Goal: Task Accomplishment & Management: Use online tool/utility

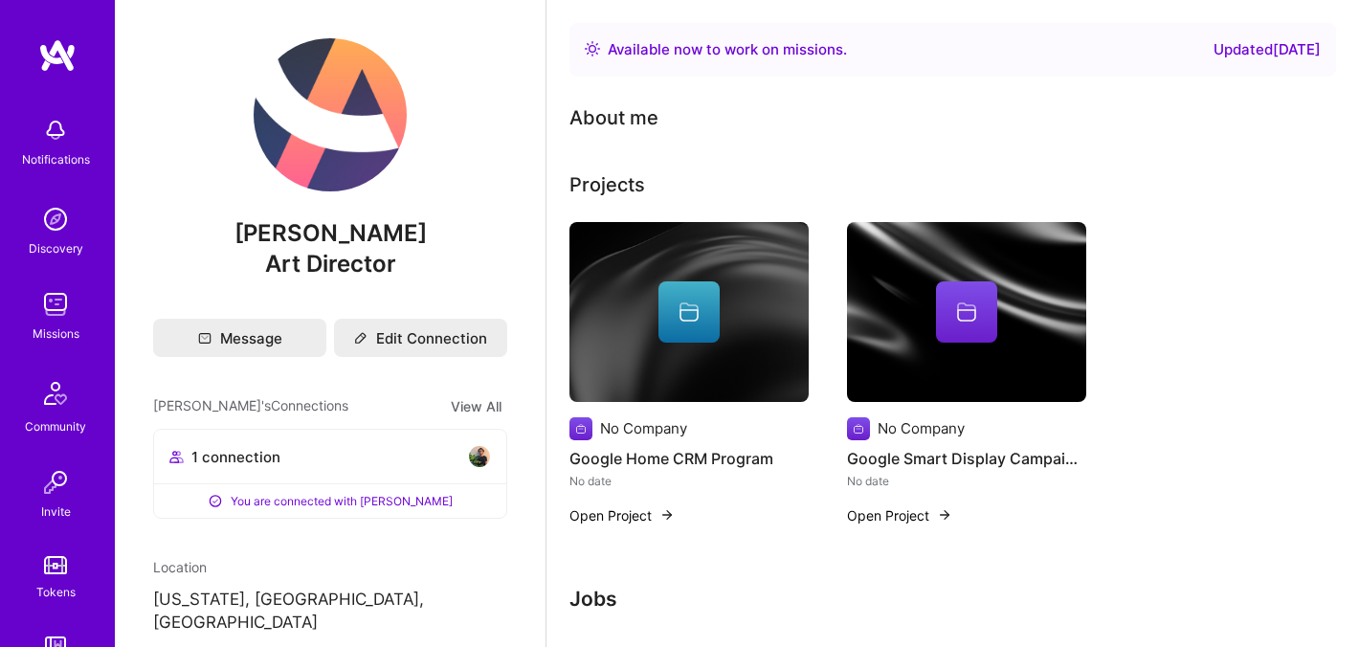
scroll to position [246, 0]
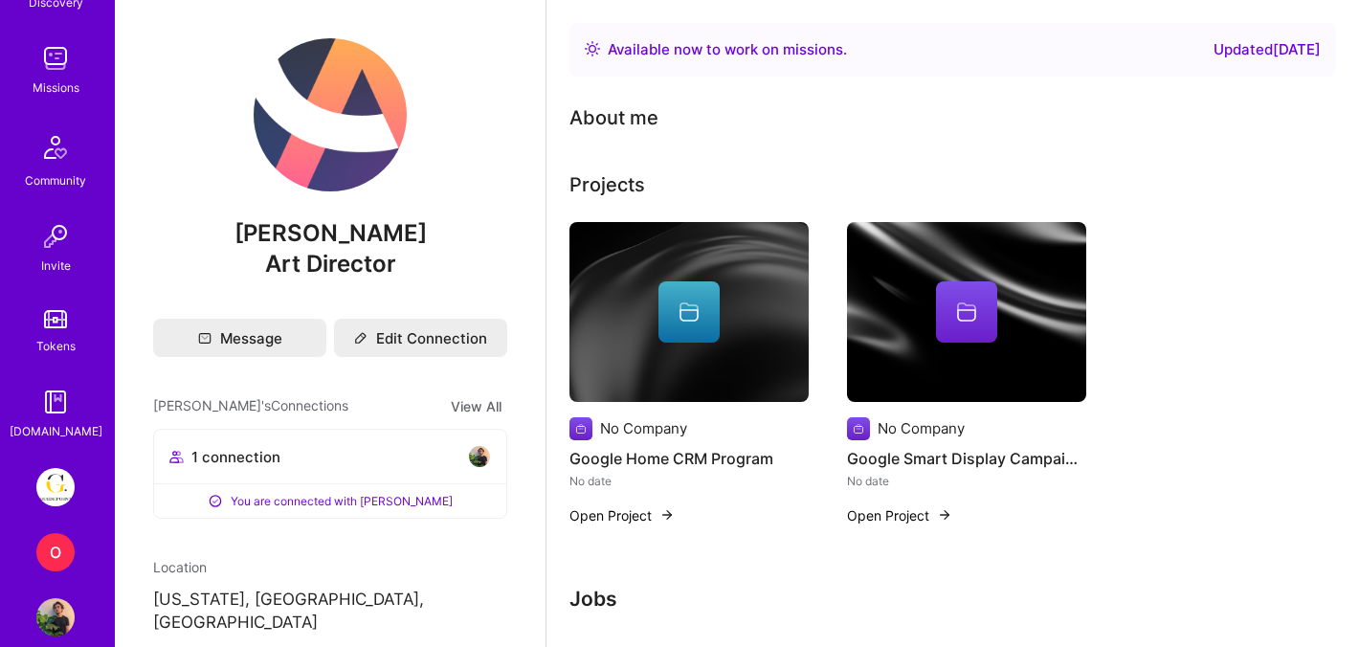
click at [53, 470] on img at bounding box center [55, 487] width 38 height 38
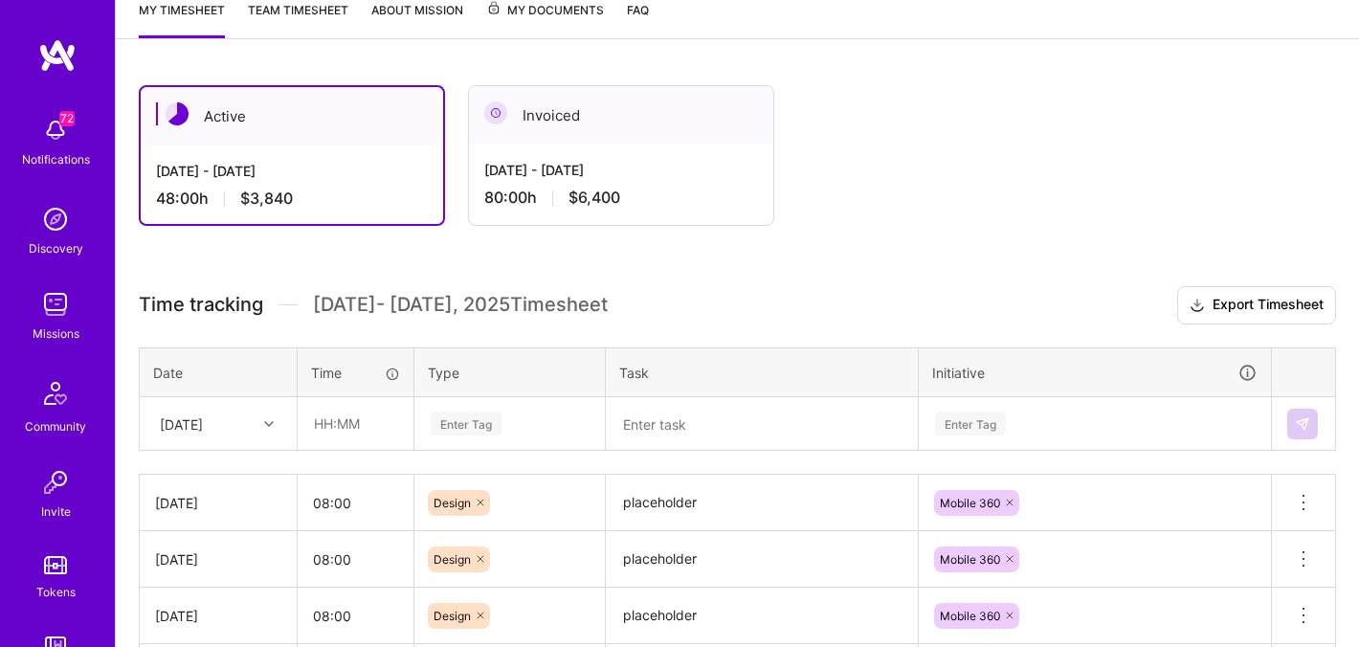
scroll to position [298, 0]
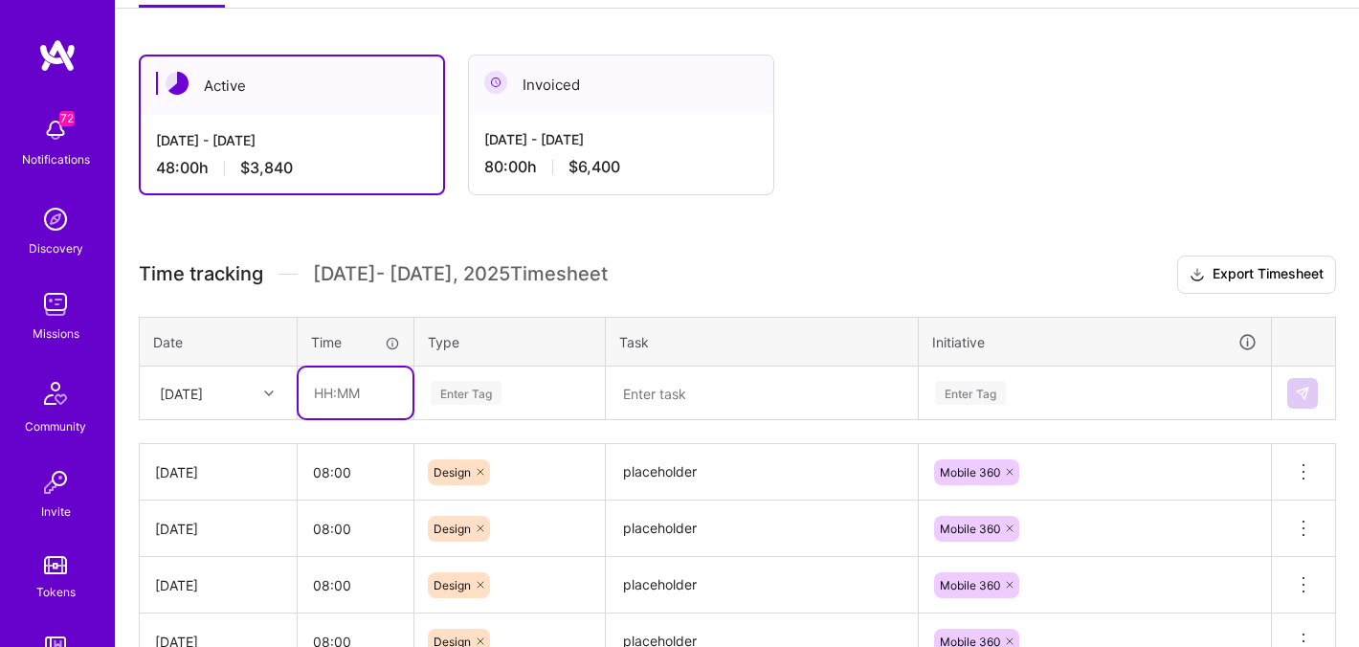
click at [342, 389] on input "text" at bounding box center [356, 393] width 114 height 51
type input "08:00"
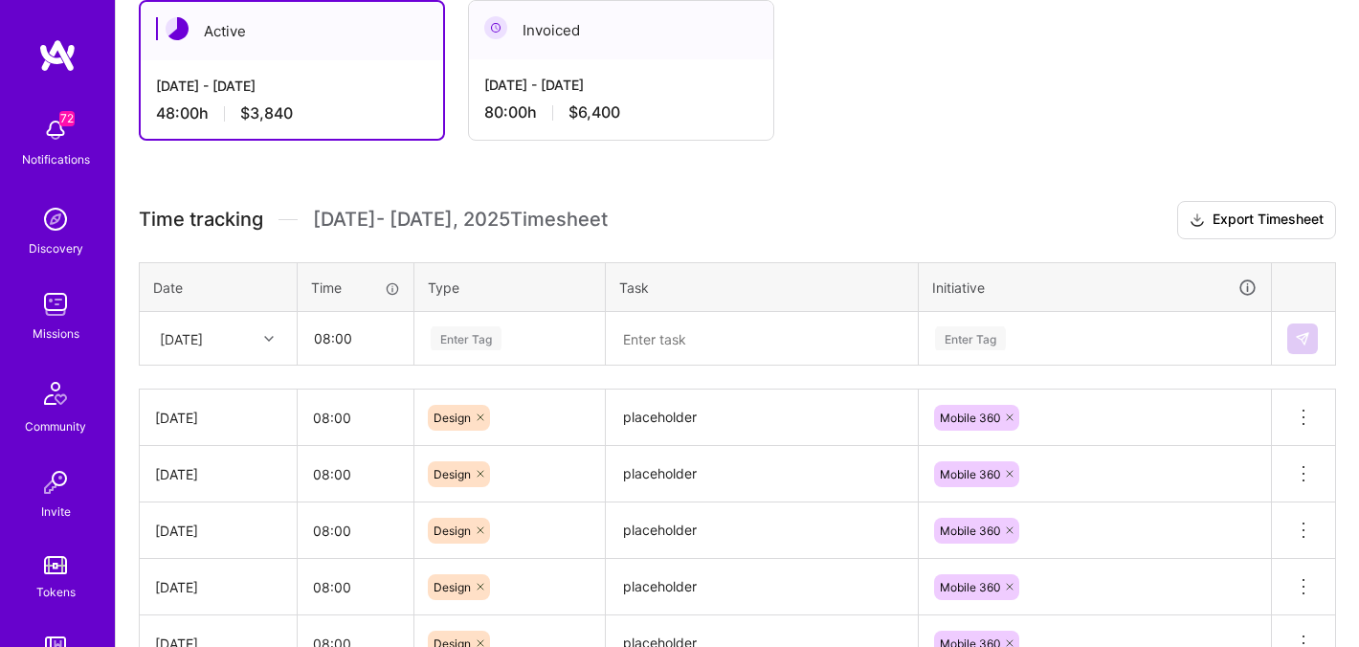
click at [476, 364] on div "Enter Tag" at bounding box center [509, 339] width 189 height 50
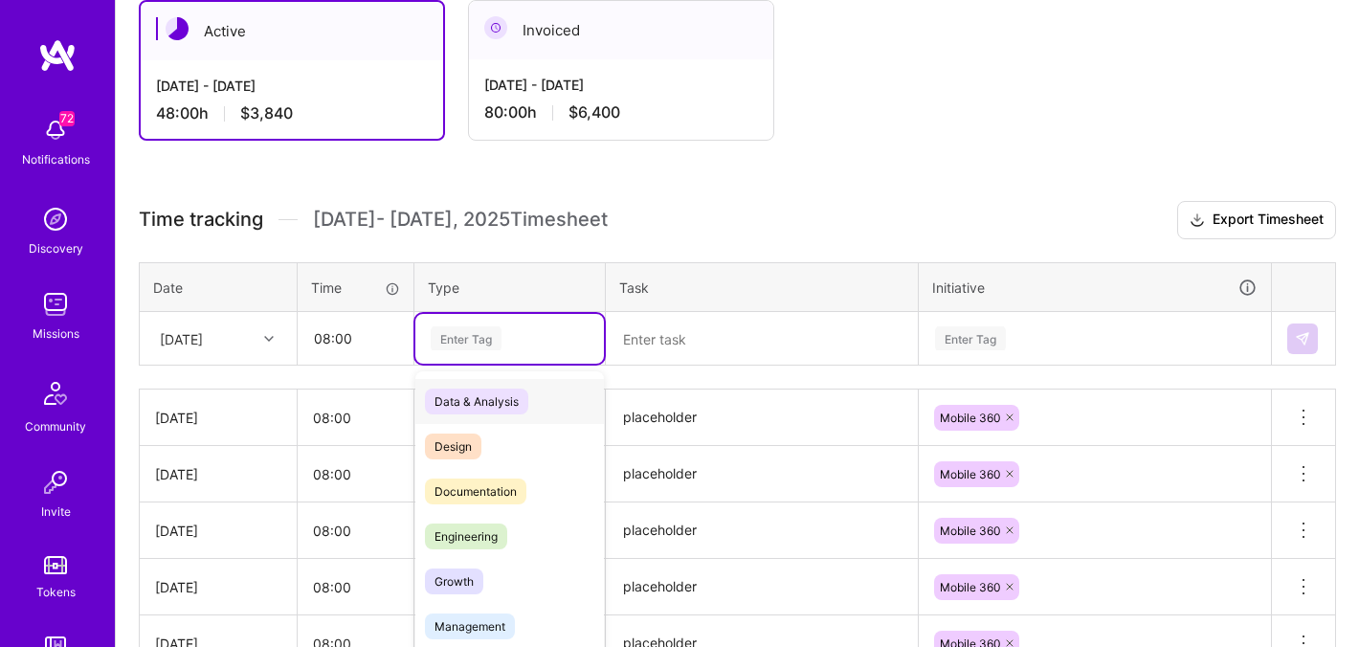
scroll to position [370, 0]
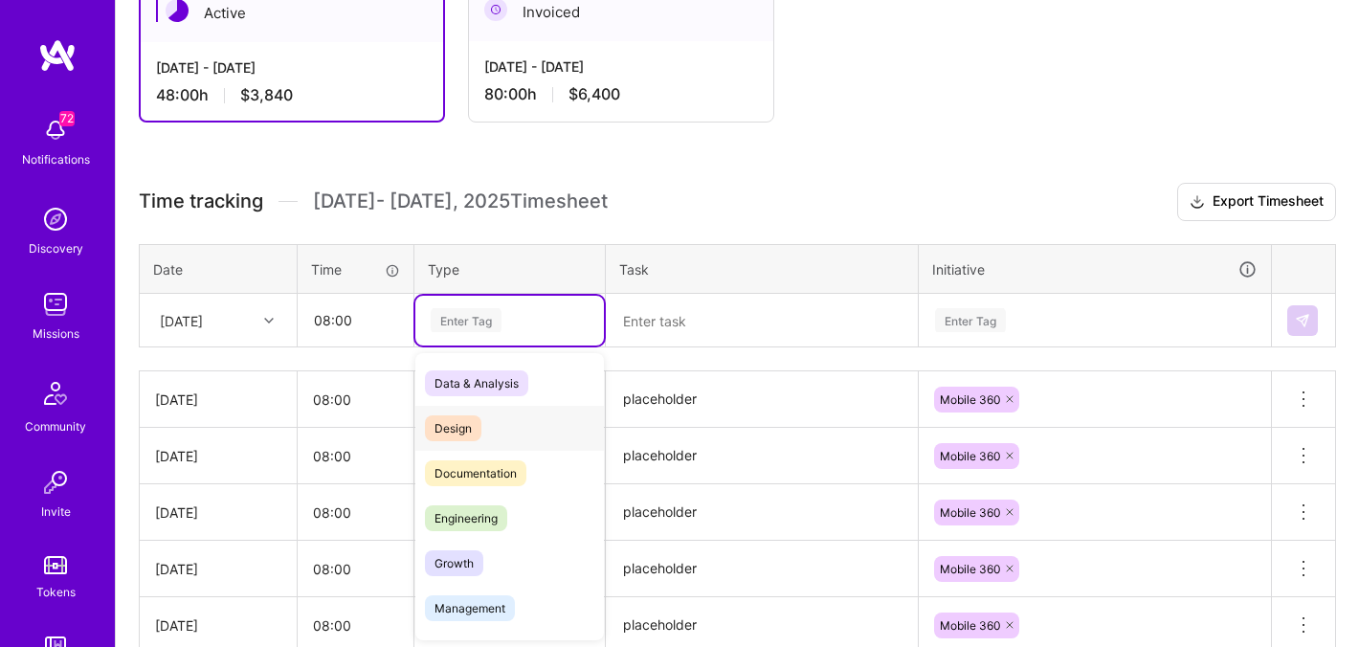
click at [473, 420] on span "Design" at bounding box center [453, 428] width 56 height 26
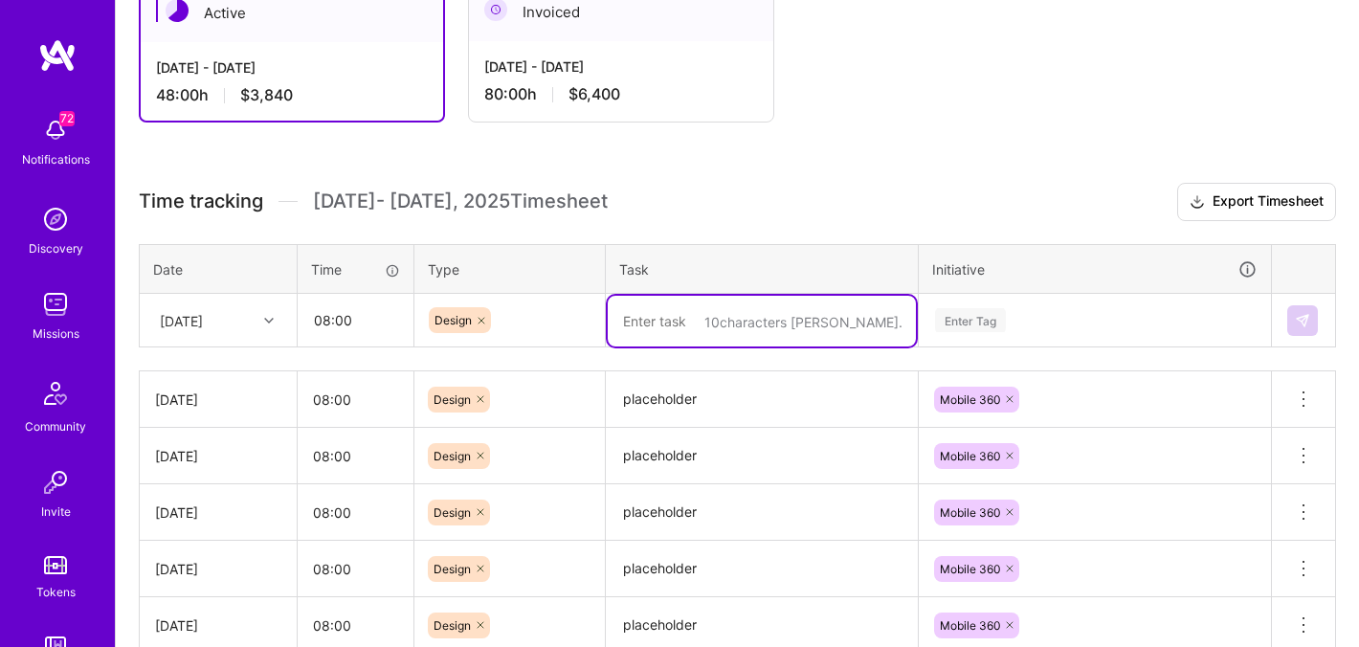
click at [669, 315] on textarea at bounding box center [762, 321] width 308 height 51
click at [668, 398] on textarea "placeholder" at bounding box center [762, 399] width 308 height 53
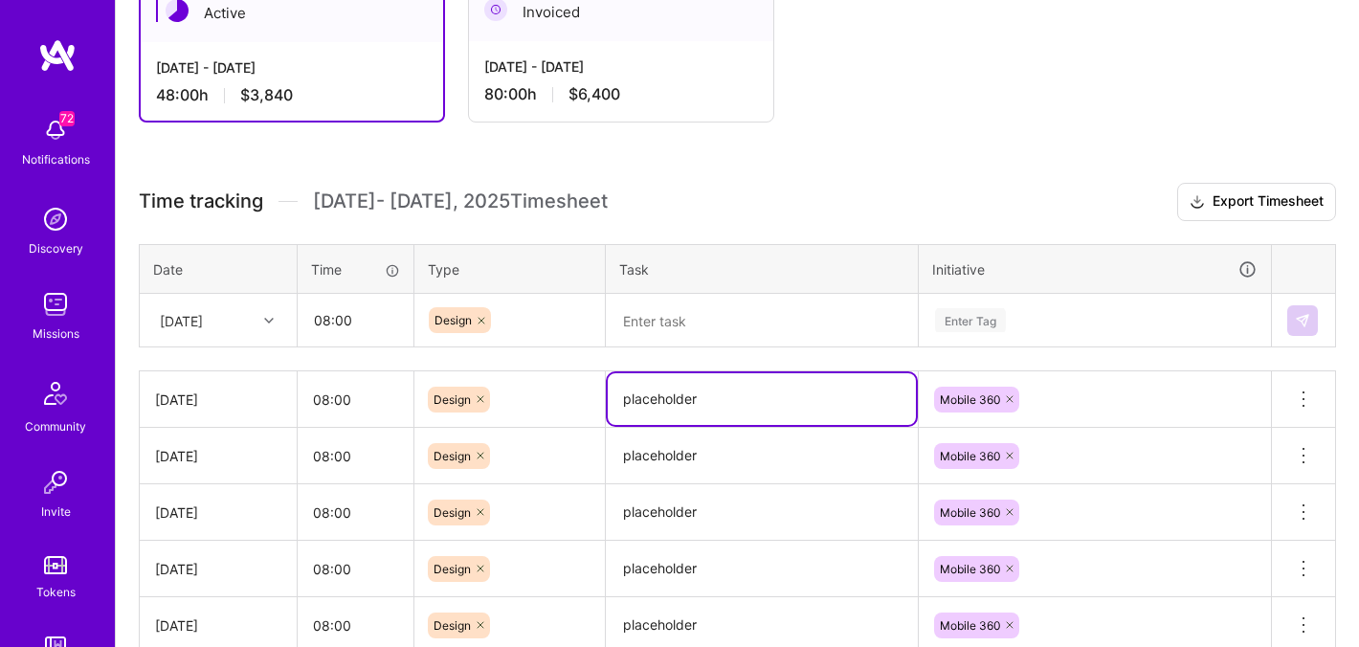
click at [668, 398] on textarea "placeholder" at bounding box center [762, 399] width 308 height 52
click at [710, 297] on textarea at bounding box center [762, 321] width 308 height 51
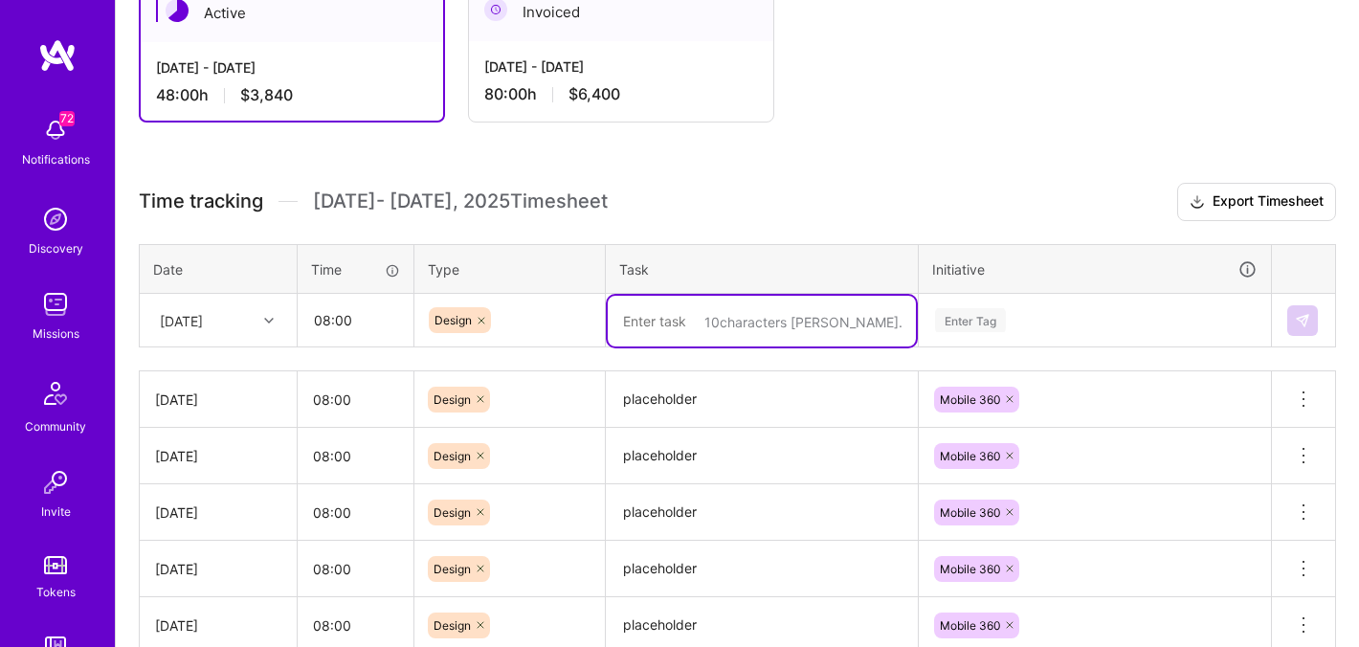
paste textarea "placeholder"
type textarea "placeholder"
click at [1026, 313] on div "Enter Tag" at bounding box center [1095, 321] width 350 height 50
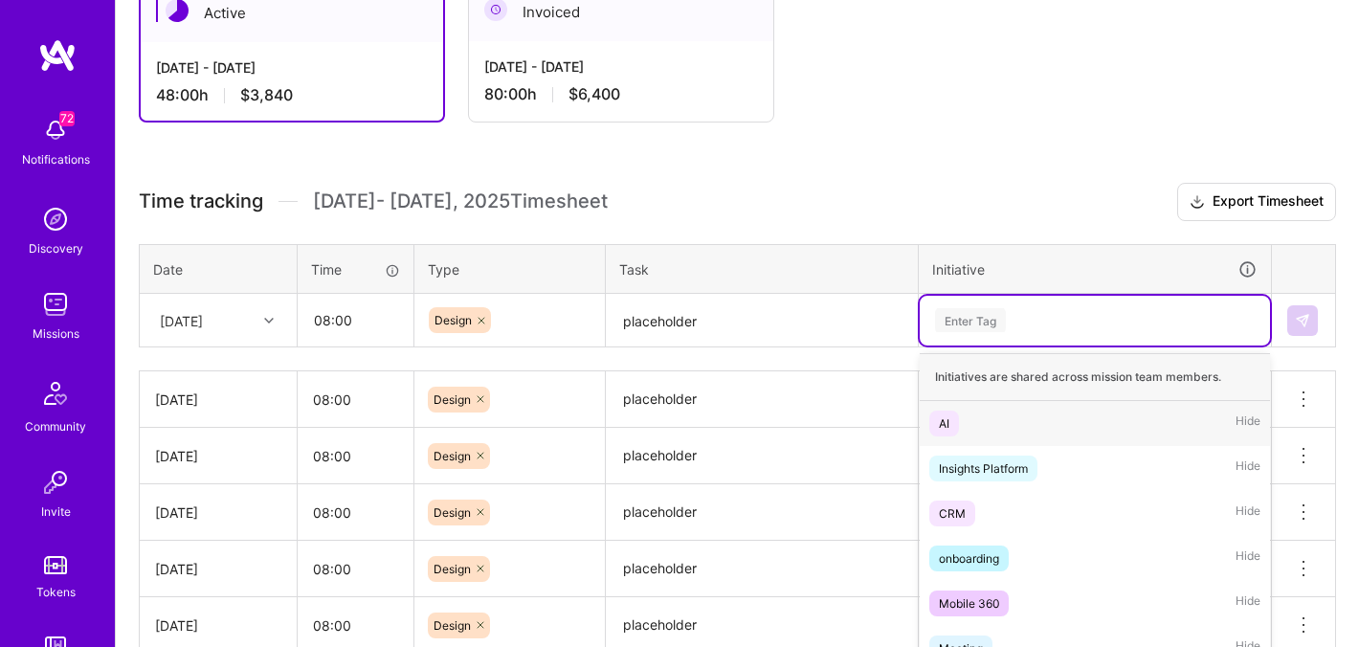
scroll to position [401, 0]
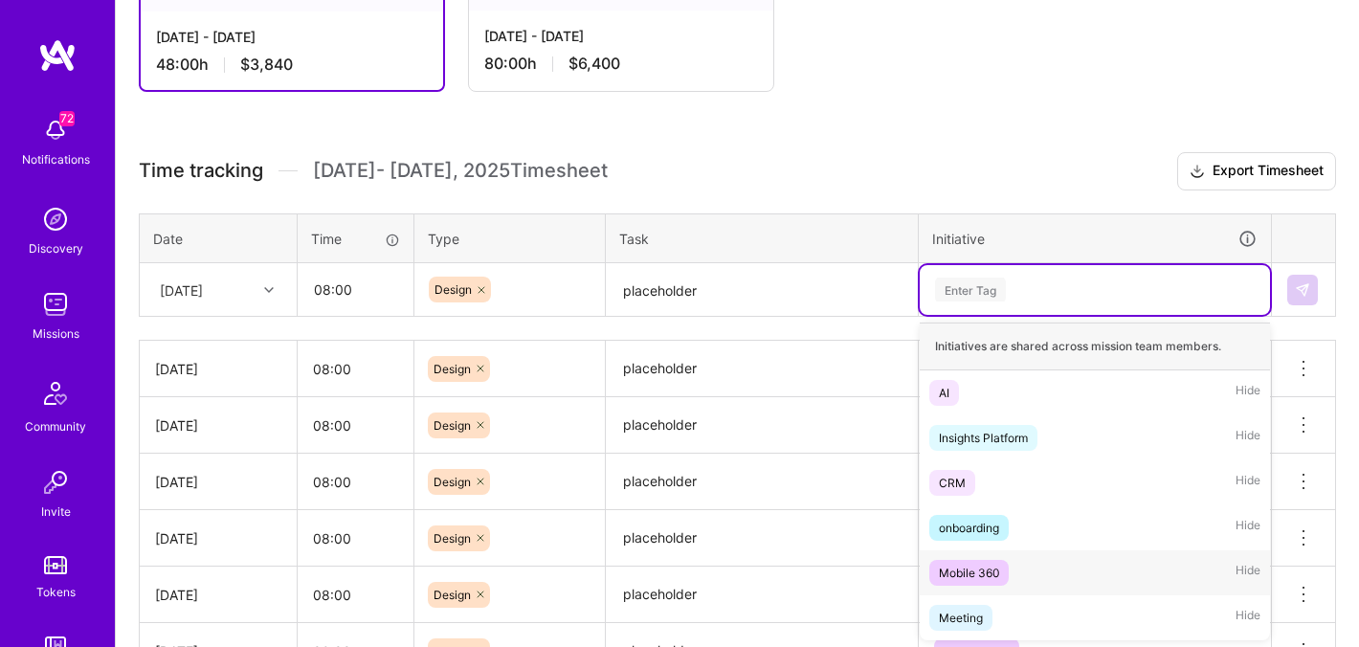
click at [985, 565] on div "Mobile 360" at bounding box center [969, 573] width 60 height 20
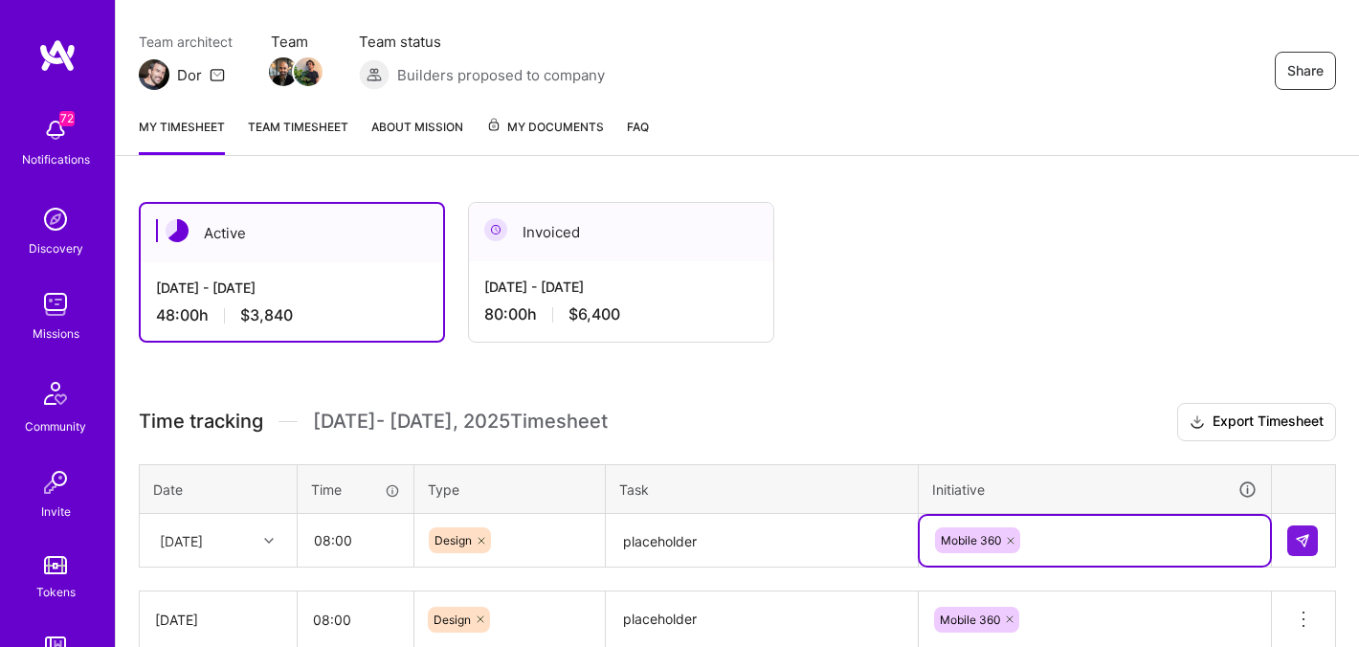
scroll to position [149, 0]
click at [1304, 536] on img at bounding box center [1302, 541] width 15 height 15
